Goal: Task Accomplishment & Management: Complete application form

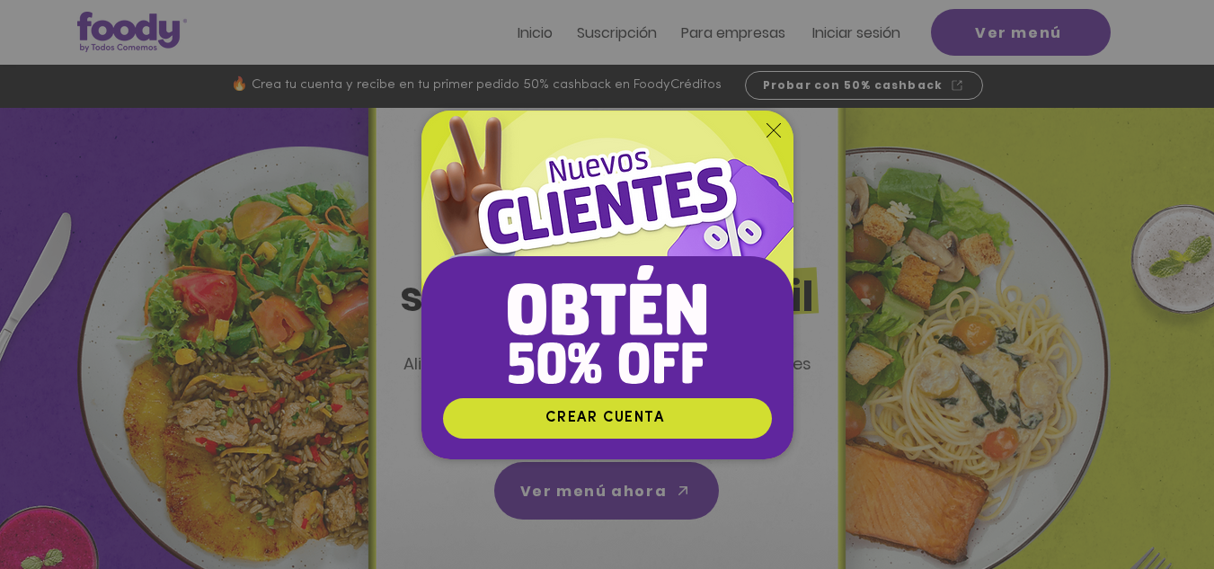
click at [777, 119] on img "Nuevos suscriptores 50% off" at bounding box center [607, 253] width 372 height 287
click at [771, 136] on icon "Volver al sitio" at bounding box center [773, 130] width 14 height 14
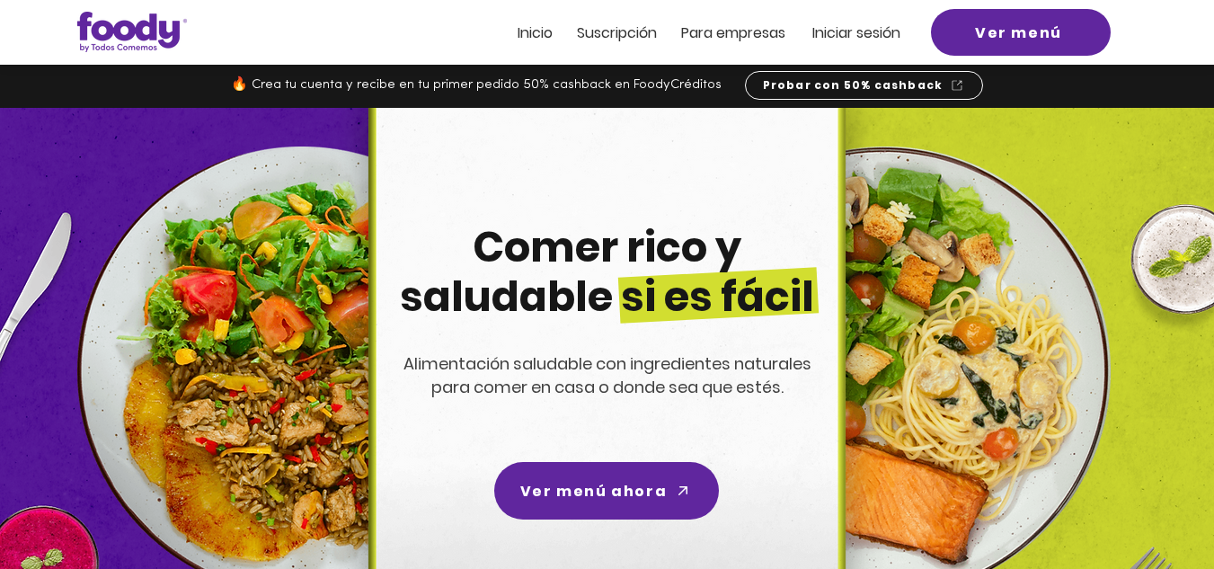
click at [756, 41] on span "ra empresas" at bounding box center [741, 32] width 87 height 21
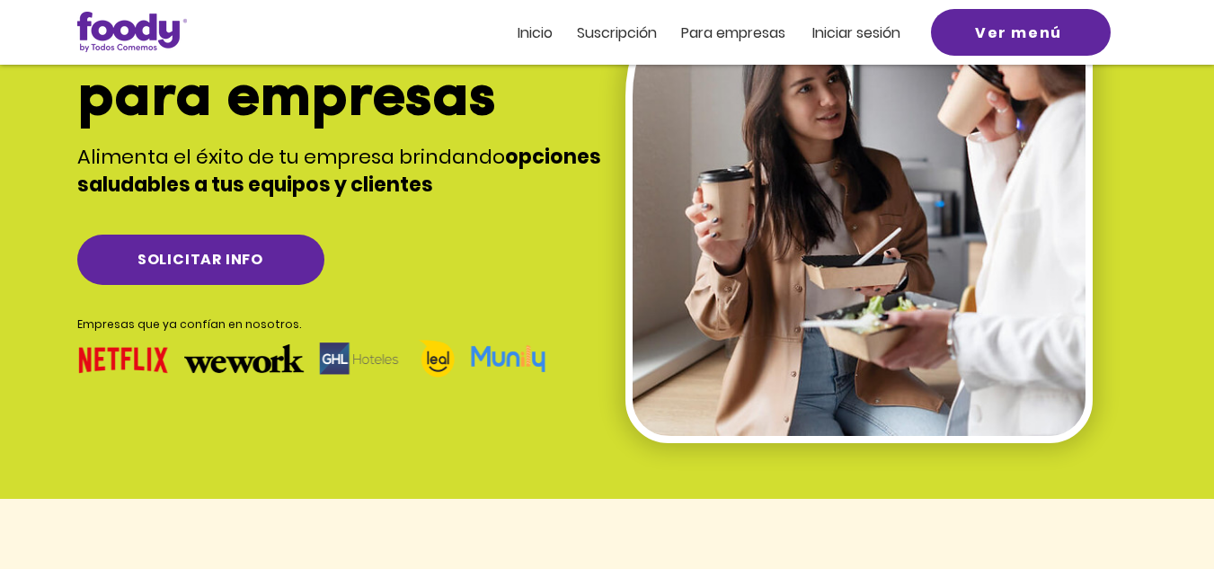
scroll to position [180, 0]
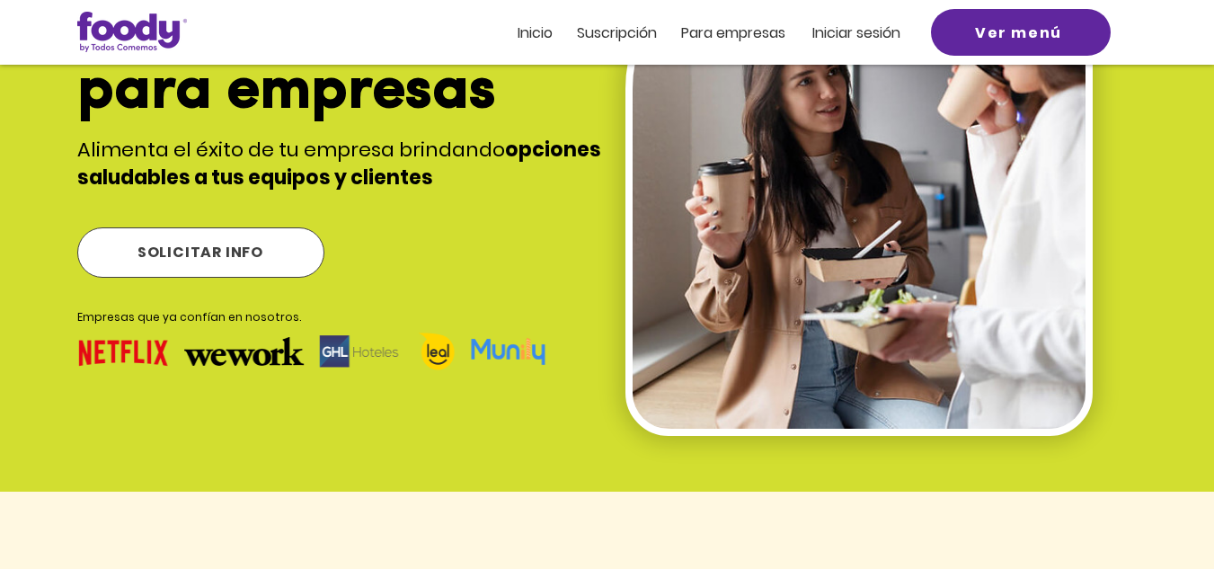
click at [300, 265] on span "SOLICITAR INFO" at bounding box center [200, 252] width 245 height 49
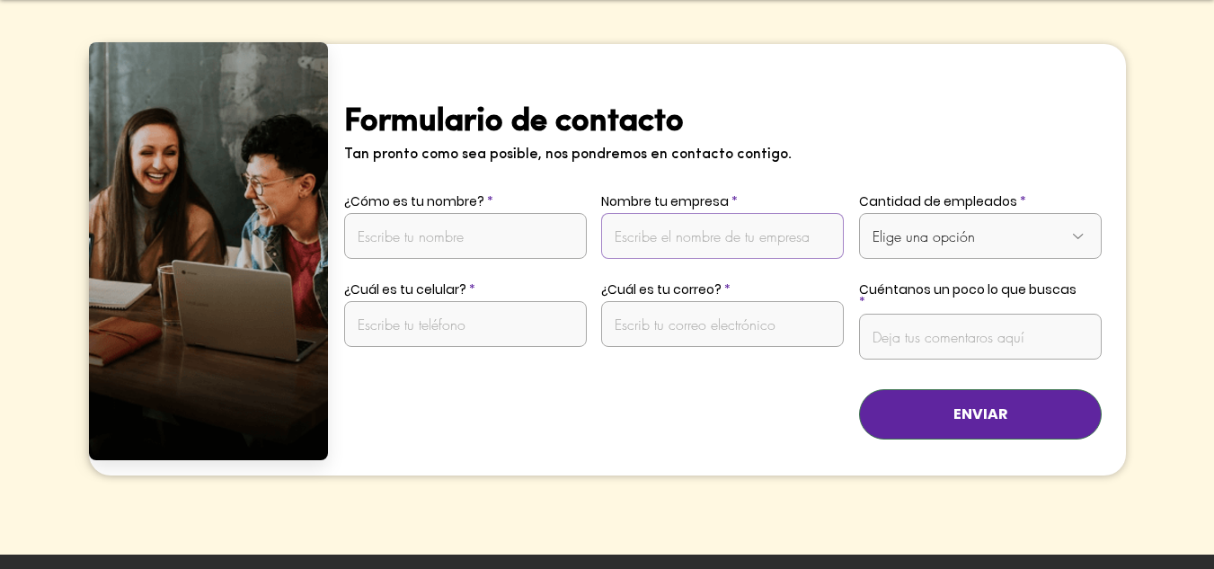
scroll to position [3630, 0]
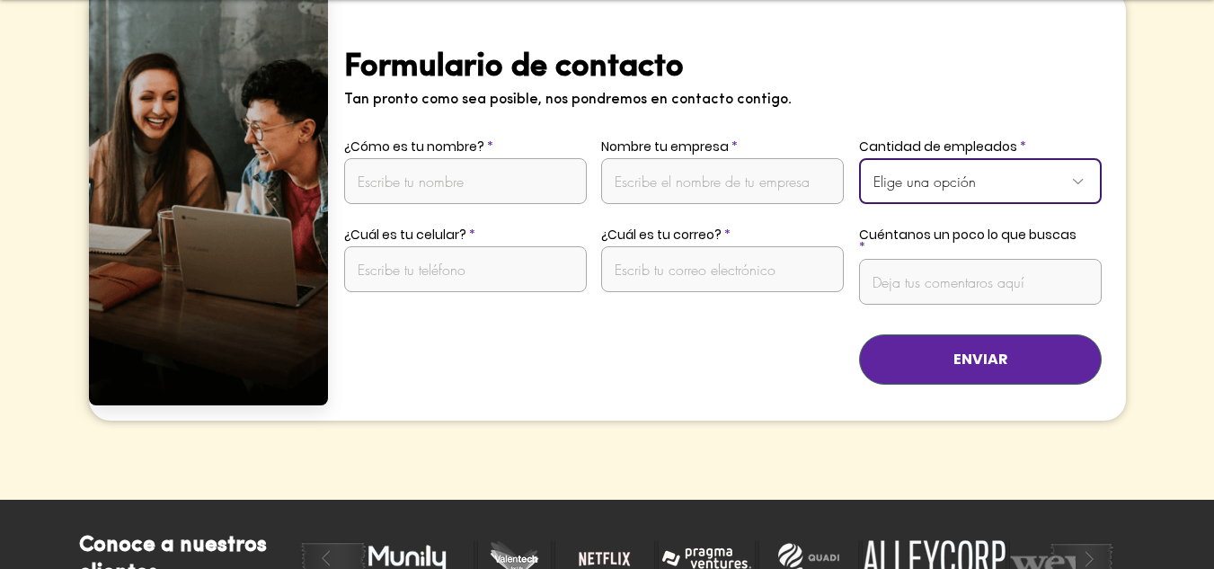
click at [1063, 158] on select "Elige una opción De 1 a 10 empleados De 11 a 20 empleados De 21 a 50 empleados …" at bounding box center [980, 181] width 243 height 46
select select "De 1 a 10 empleados"
click at [859, 158] on select "Elige una opción De 1 a 10 empleados De 11 a 20 empleados De 21 a 50 empleados …" at bounding box center [980, 181] width 243 height 46
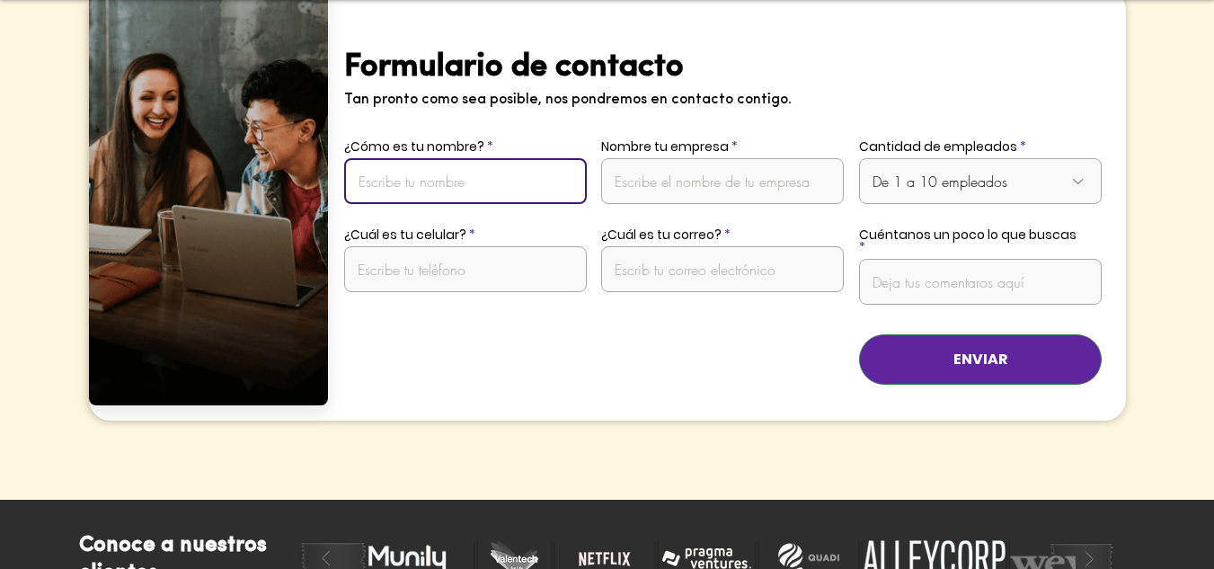
click at [487, 164] on input "¿Cómo es tu nombre?" at bounding box center [465, 181] width 243 height 46
type input "[PERSON_NAME]"
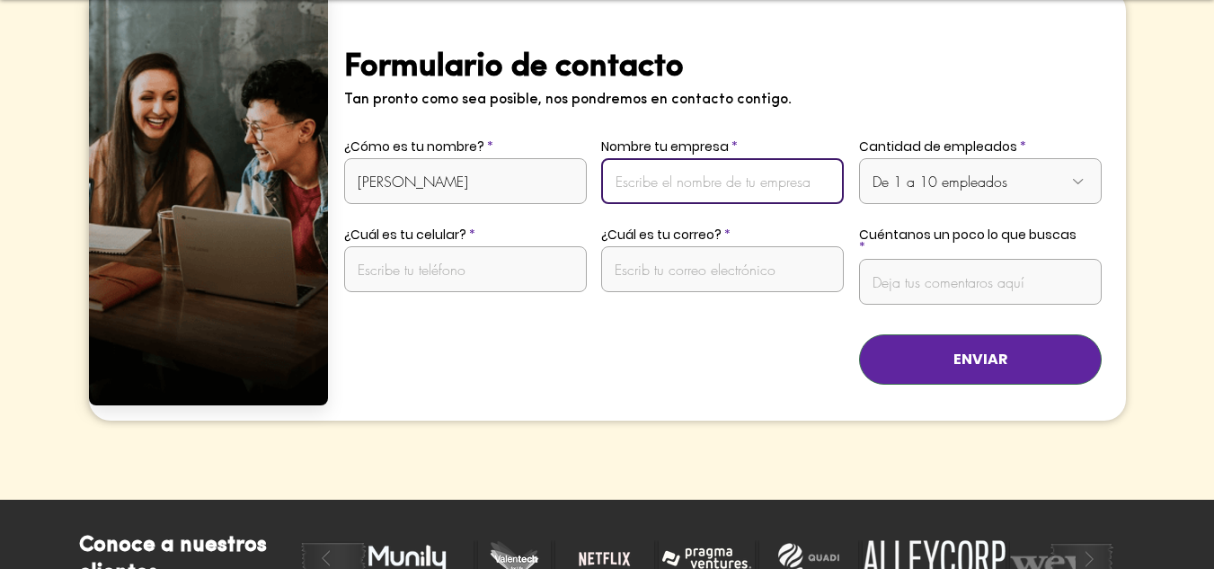
type input "1018418780"
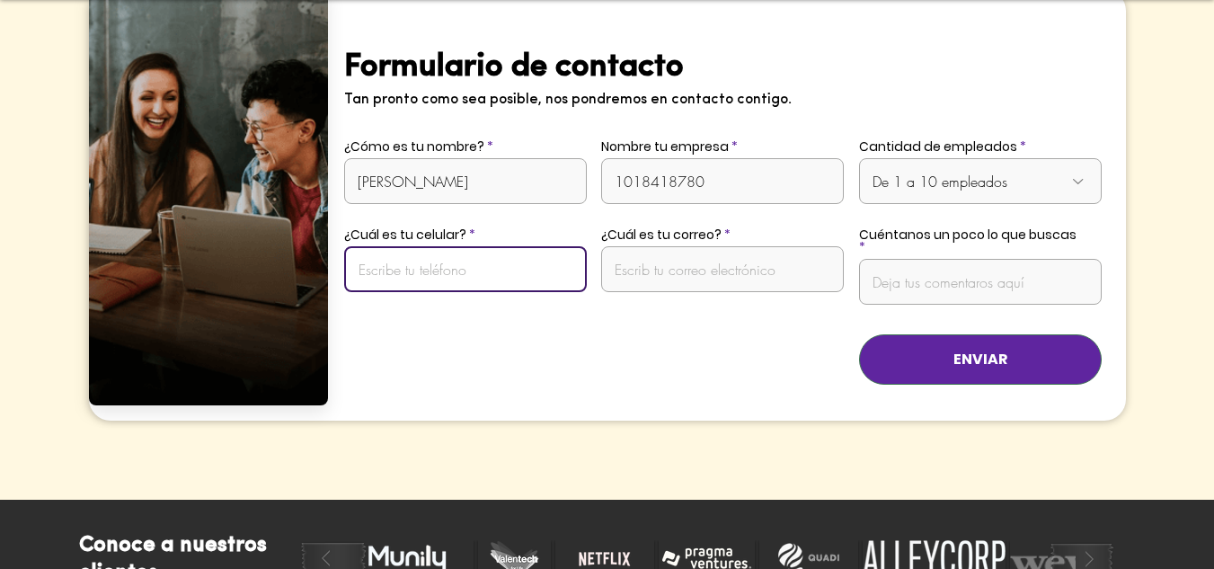
type input "3213766955"
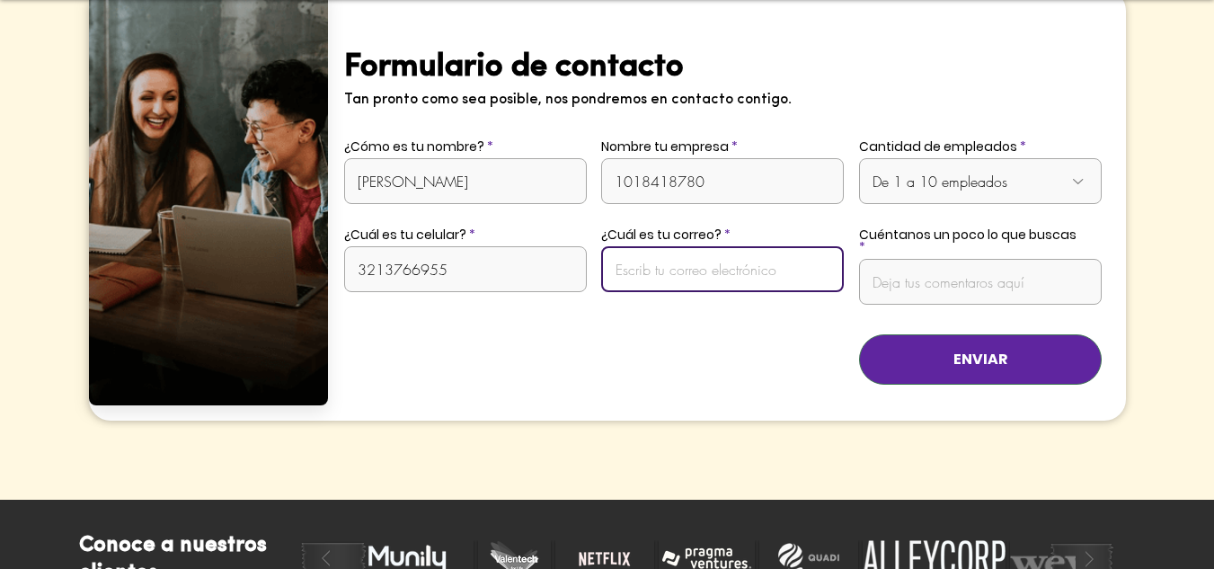
type input "[EMAIL_ADDRESS][DOMAIN_NAME]"
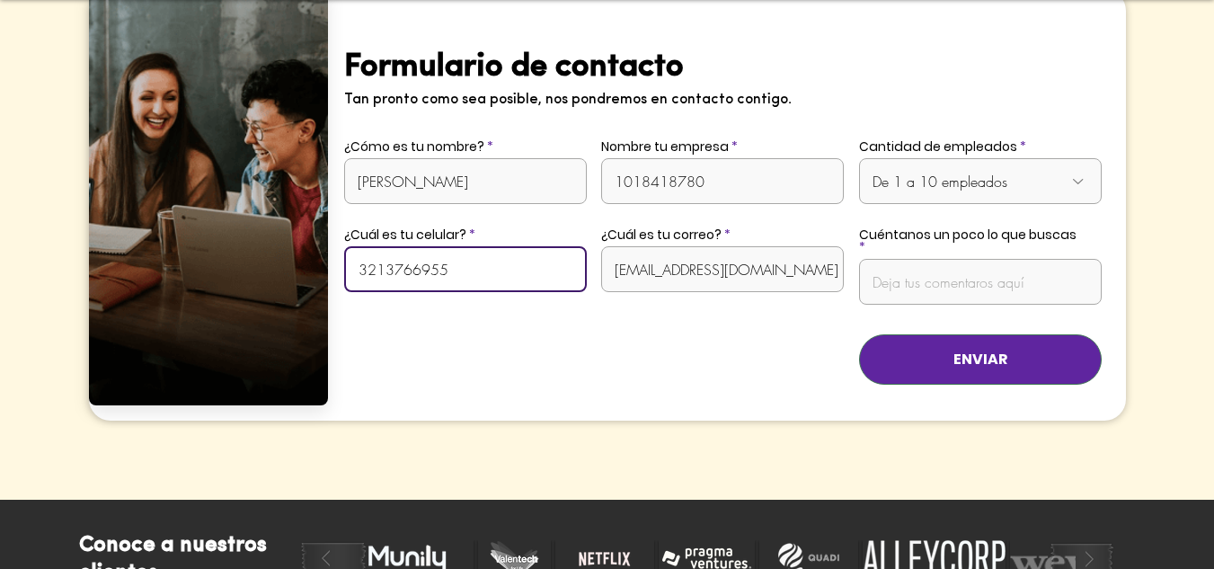
drag, startPoint x: 482, startPoint y: 237, endPoint x: 378, endPoint y: 237, distance: 103.3
click at [378, 246] on input "3213766955" at bounding box center [465, 269] width 243 height 46
type input "3227668125"
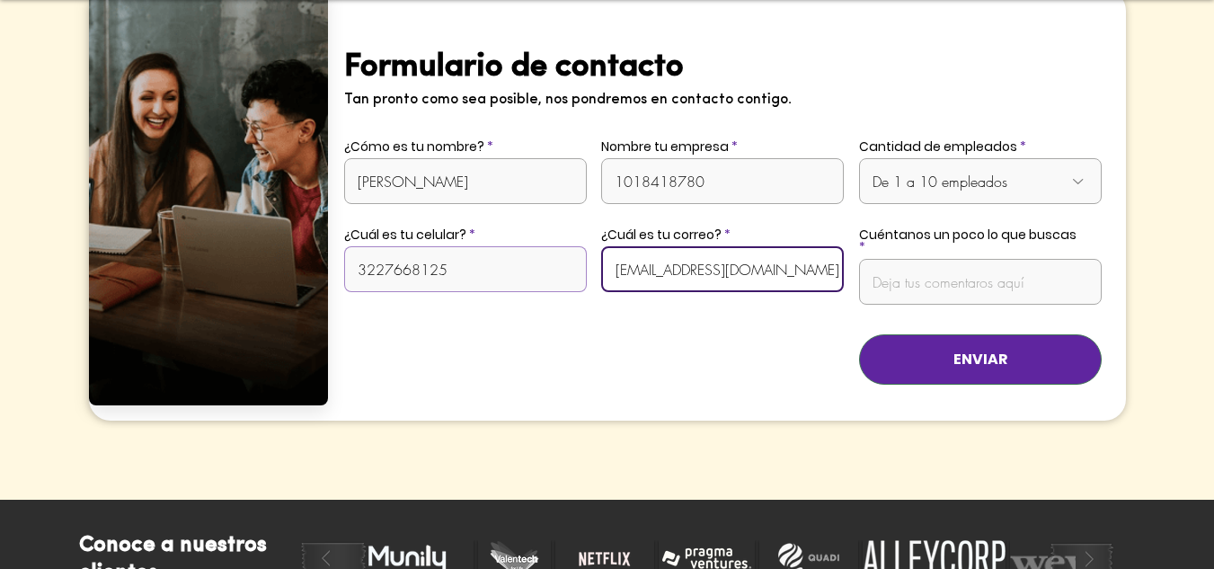
drag, startPoint x: 761, startPoint y: 233, endPoint x: 583, endPoint y: 239, distance: 178.0
click at [583, 239] on div "Formulario de contacto Tan pronto como sea posible, nos pondremos en contacto c…" at bounding box center [726, 204] width 797 height 430
type input "[PERSON_NAME][EMAIL_ADDRESS][PERSON_NAME][DOMAIN_NAME]"
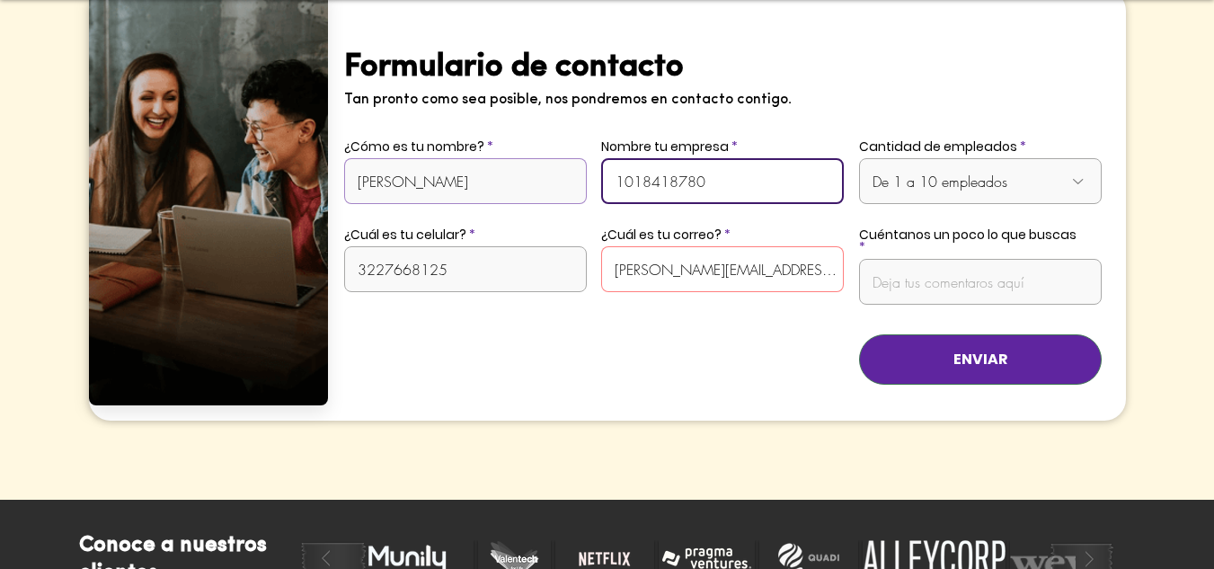
drag, startPoint x: 715, startPoint y: 151, endPoint x: 574, endPoint y: 149, distance: 141.0
click at [574, 149] on div "Formulario de contacto Tan pronto como sea posible, nos pondremos en contacto c…" at bounding box center [726, 204] width 797 height 430
type input "PRETAILERS SAS"
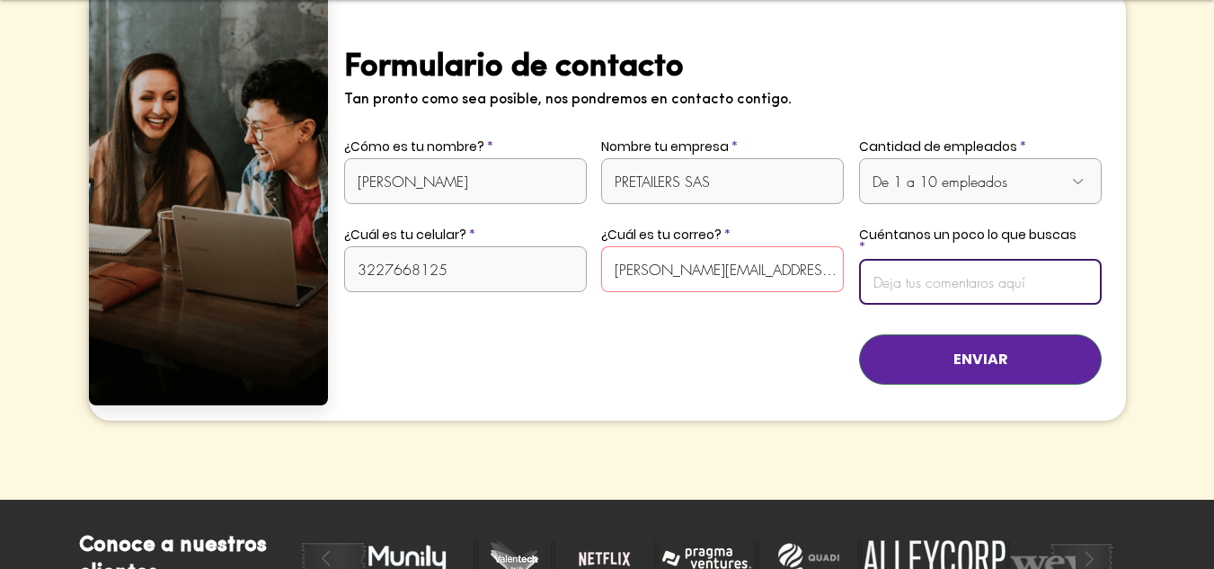
click at [939, 259] on input "Cuéntanos un poco lo que buscas" at bounding box center [980, 282] width 243 height 46
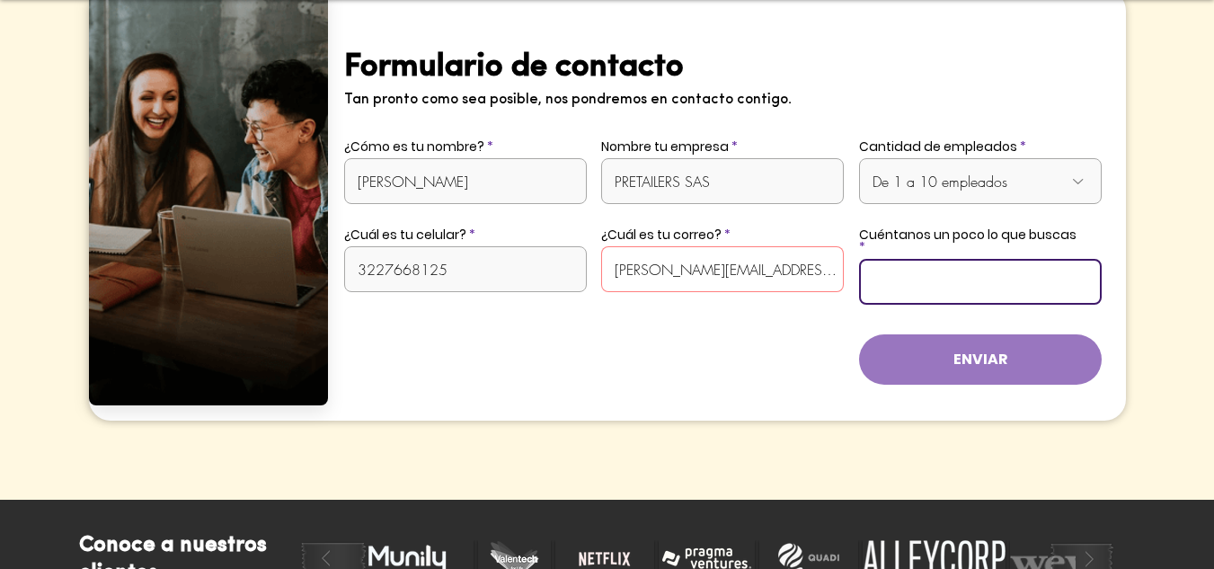
type input "Hola equipo [PERSON_NAME]..! estamos interesados en el suministro de almuerzos …"
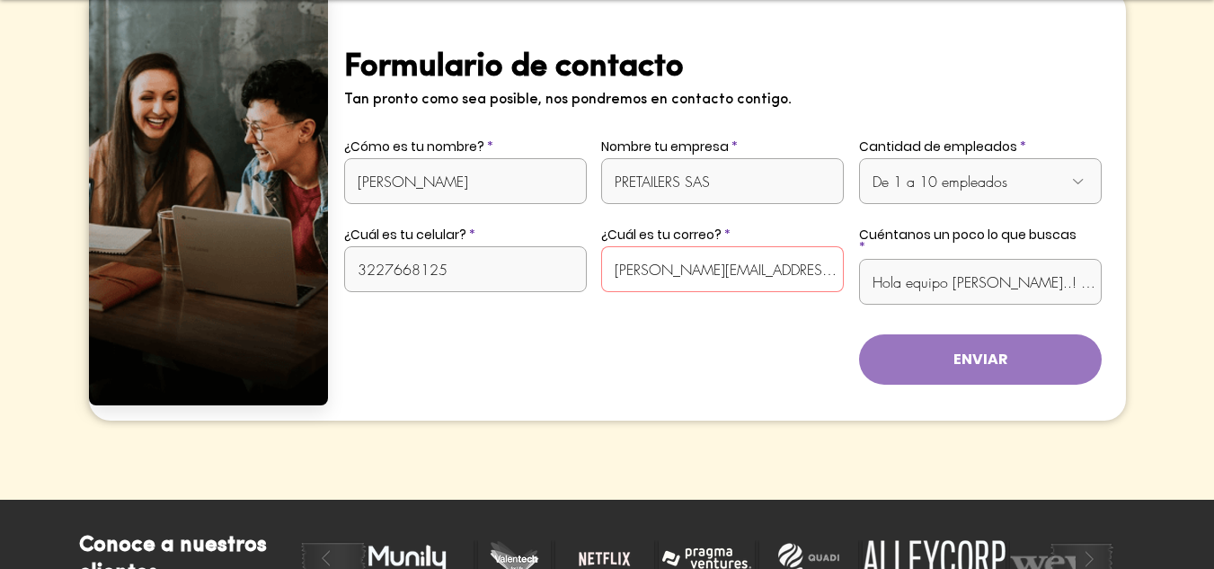
click at [1019, 334] on button "ENVIAR" at bounding box center [980, 359] width 243 height 50
